Goal: Information Seeking & Learning: Learn about a topic

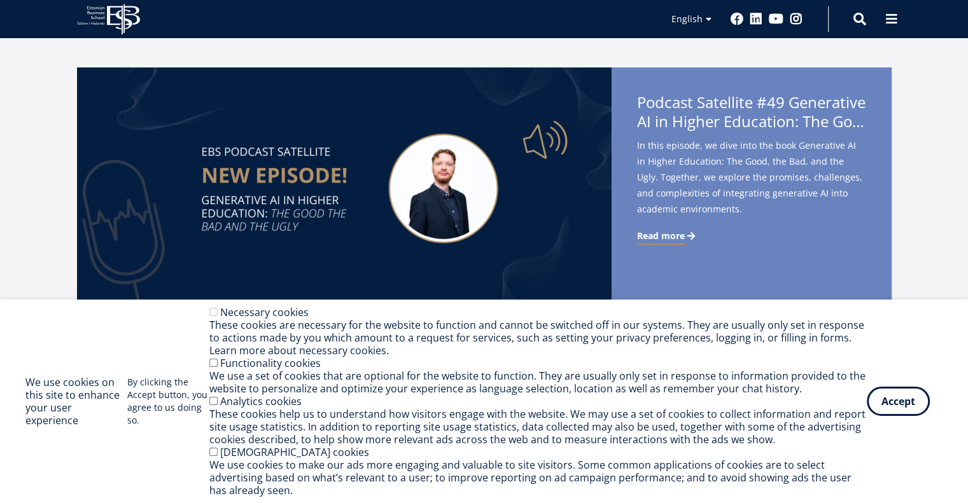
scroll to position [318, 0]
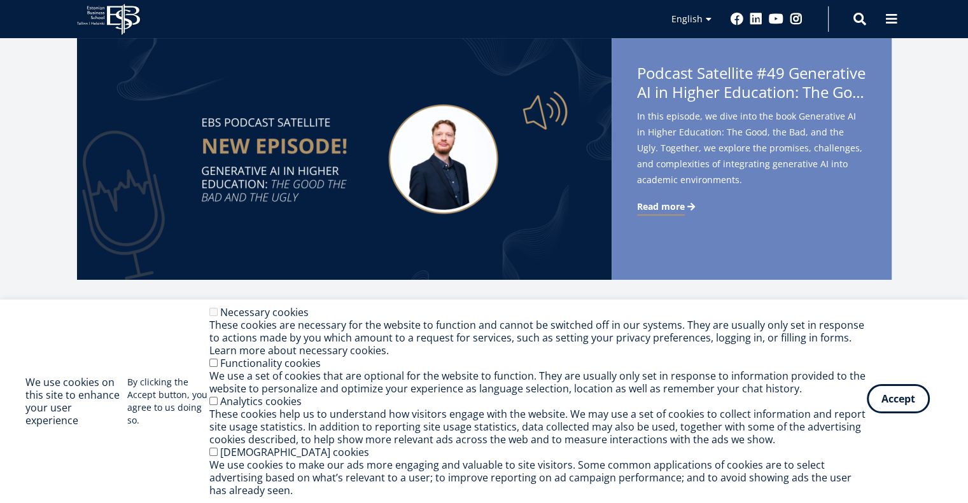
click at [888, 395] on button "Accept" at bounding box center [898, 398] width 63 height 29
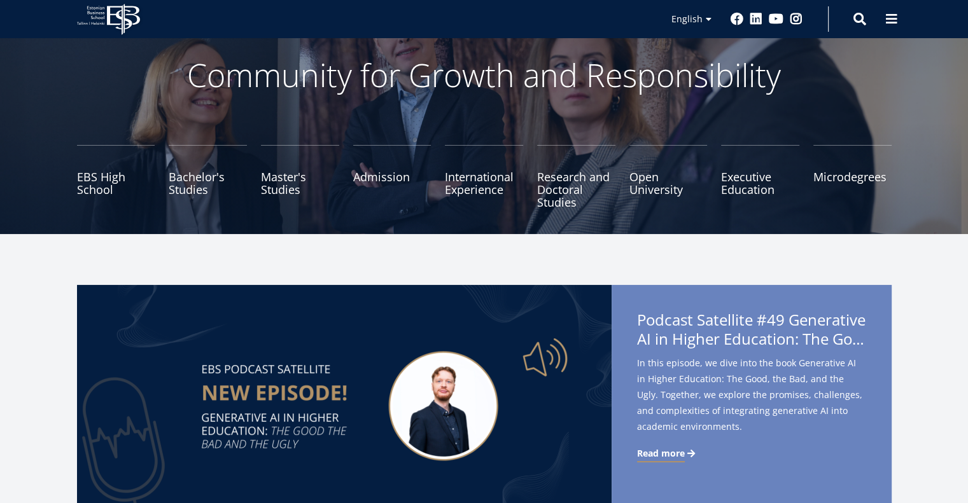
scroll to position [64, 0]
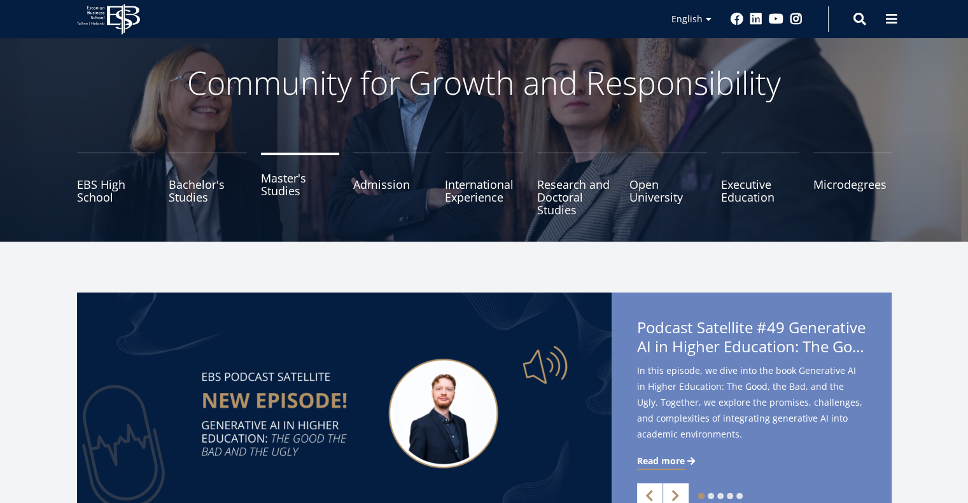
click at [280, 186] on link "Master's Studies" at bounding box center [300, 185] width 78 height 64
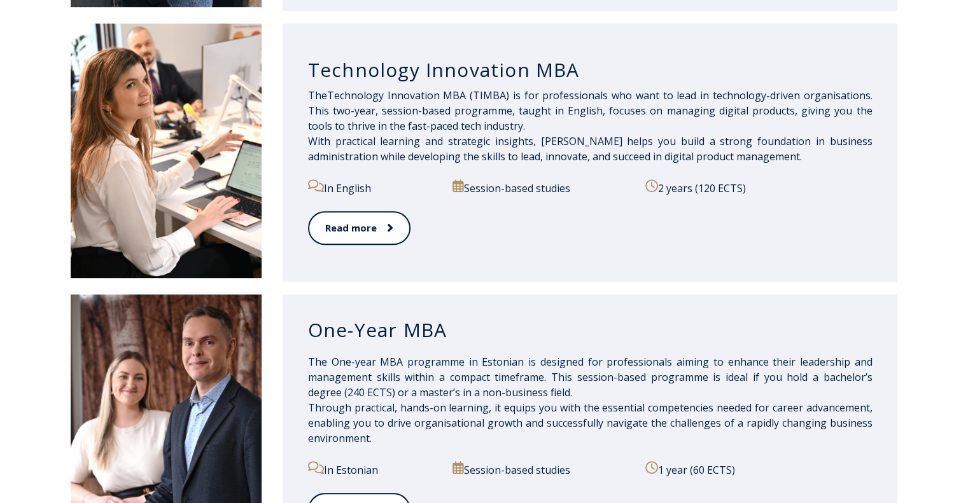
scroll to position [954, 0]
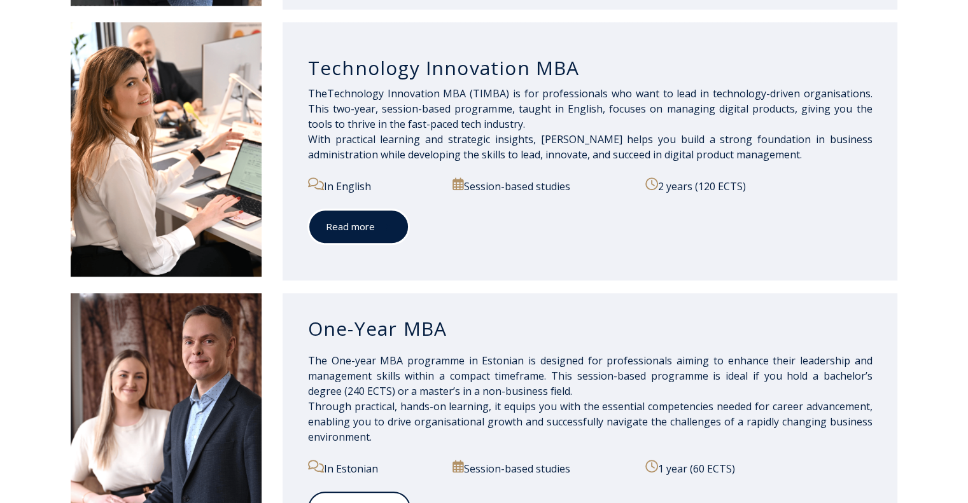
click at [375, 230] on span at bounding box center [383, 226] width 17 height 13
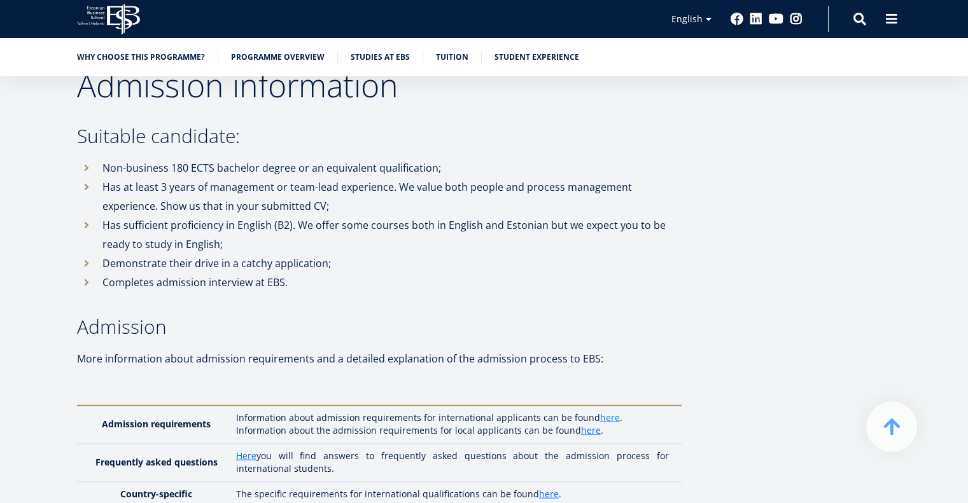
scroll to position [2927, 0]
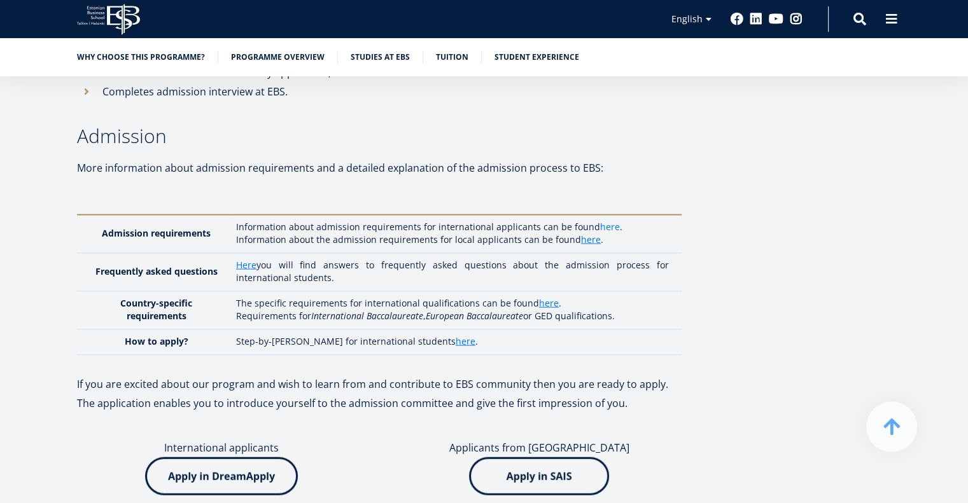
click at [601, 221] on link "here" at bounding box center [610, 227] width 20 height 13
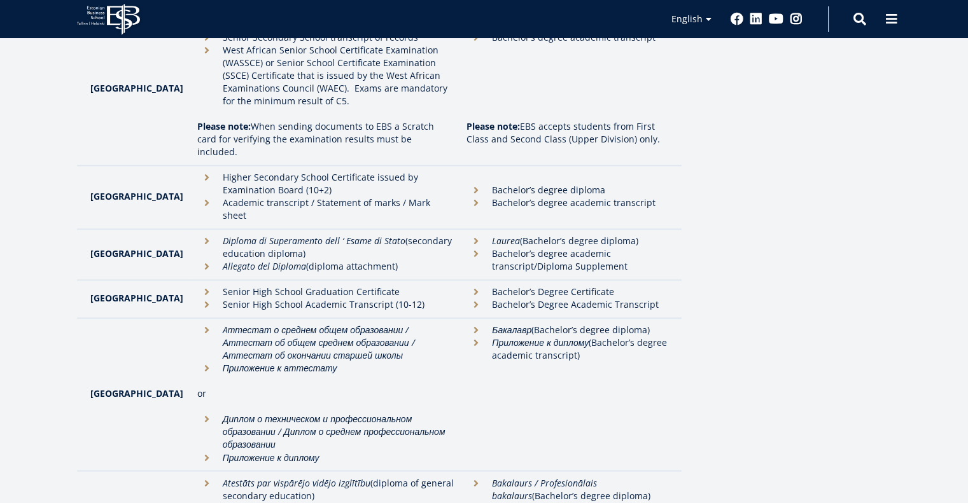
scroll to position [2025, 0]
